Goal: Check status: Check status

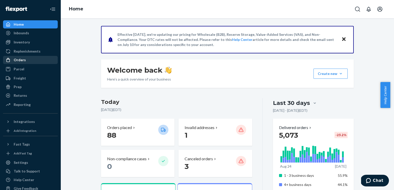
click at [31, 60] on div "Orders" at bounding box center [31, 59] width 54 height 7
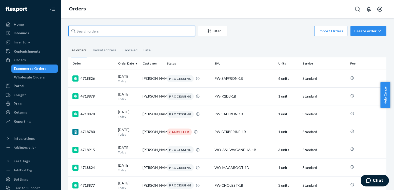
paste input "[PERSON_NAME]"
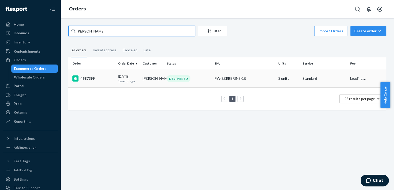
type input "[PERSON_NAME]"
click at [86, 79] on div "4587399" at bounding box center [93, 78] width 42 height 6
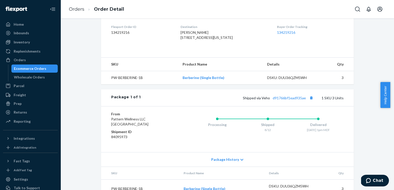
scroll to position [139, 0]
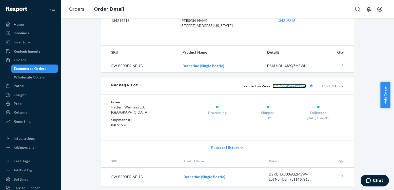
click at [285, 88] on link "d91766bf1ead935ae" at bounding box center [289, 86] width 33 height 4
